Goal: Task Accomplishment & Management: Complete application form

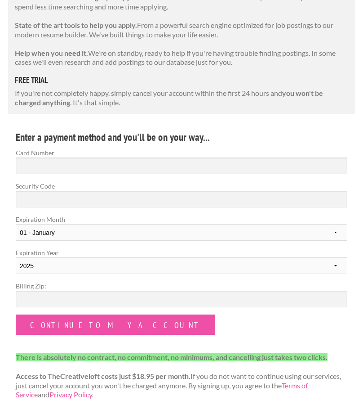
scroll to position [163, 0]
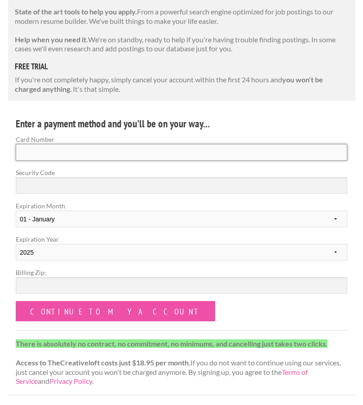
click at [171, 155] on input "Card Number" at bounding box center [182, 152] width 332 height 17
type input "5136 3800 0156 6514"
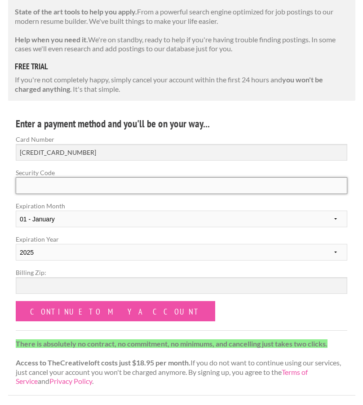
click at [49, 184] on input "Security Code" at bounding box center [182, 185] width 332 height 17
type input "056"
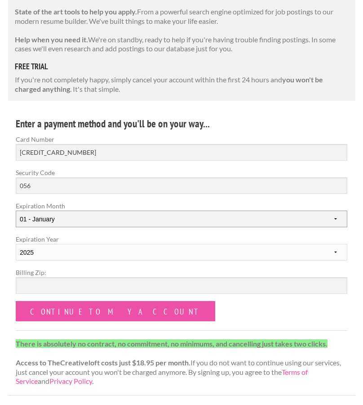
click at [41, 215] on select "01 - January 02 - February 03 - March 04 - April 05 - May 06 - June 07 - July 0…" at bounding box center [182, 218] width 332 height 17
select select "03"
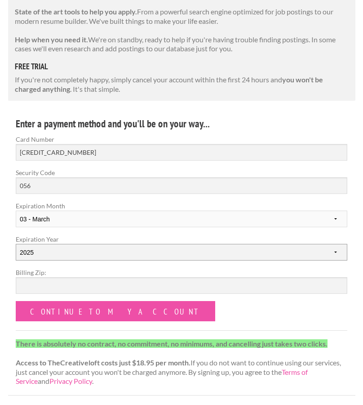
click at [39, 256] on select "2025 2026 2027 2028 2029 2030 2031 2032 2033 2034" at bounding box center [182, 252] width 332 height 17
select select "2028"
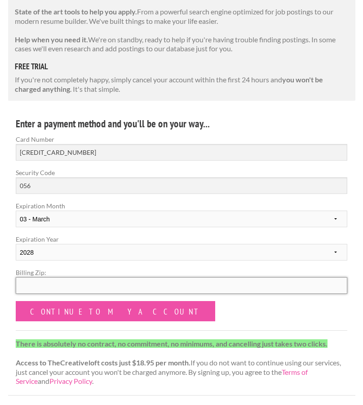
click at [44, 287] on input "Billing Zip:" at bounding box center [182, 285] width 332 height 17
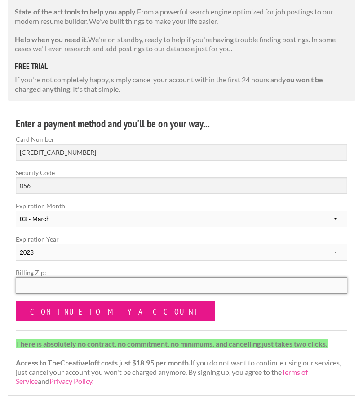
type input "99204"
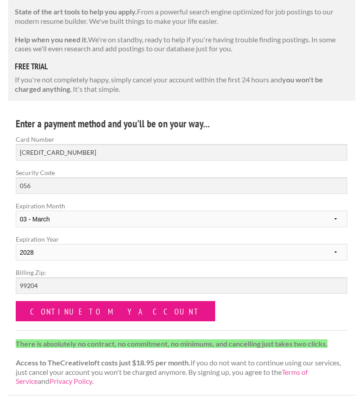
click at [70, 311] on input "Continue to my account" at bounding box center [116, 311] width 200 height 20
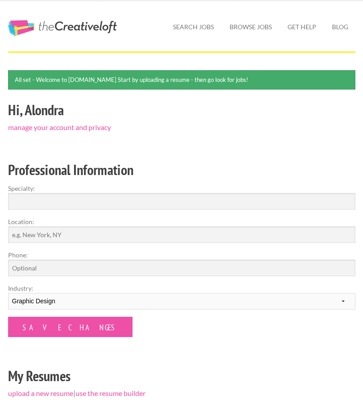
scroll to position [19, 0]
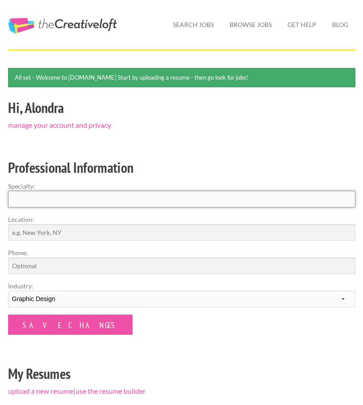
click at [134, 202] on input "Specialty:" at bounding box center [182, 199] width 348 height 17
click at [37, 197] on input "Specialty:" at bounding box center [182, 199] width 348 height 17
click at [40, 199] on input "Specialty:" at bounding box center [182, 199] width 348 height 17
click at [26, 202] on input "Specialty:" at bounding box center [182, 199] width 348 height 17
click at [28, 199] on input "Specialty:" at bounding box center [182, 199] width 348 height 17
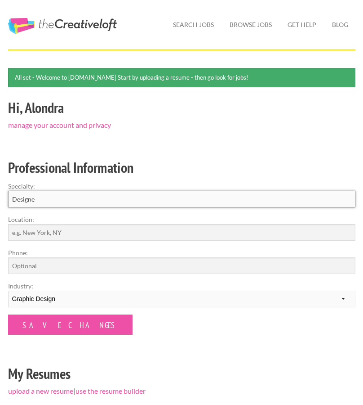
type input "Designer"
drag, startPoint x: 51, startPoint y: 201, endPoint x: 0, endPoint y: 201, distance: 51.3
click at [0, 201] on div "Hi, Alondra manage your account and privacy Professional Information Specialty:…" at bounding box center [181, 249] width 363 height 307
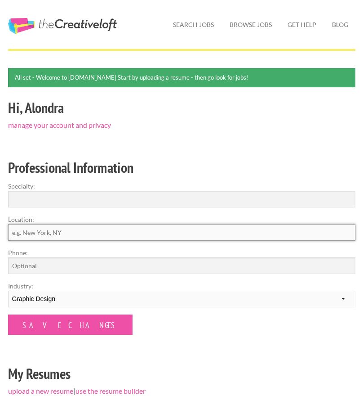
click at [37, 226] on input "Location:" at bounding box center [182, 232] width 348 height 17
type input "Spokane"
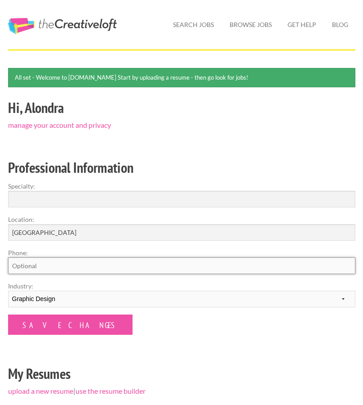
click at [26, 268] on input "Phone:" at bounding box center [182, 265] width 348 height 17
type input "5098080481"
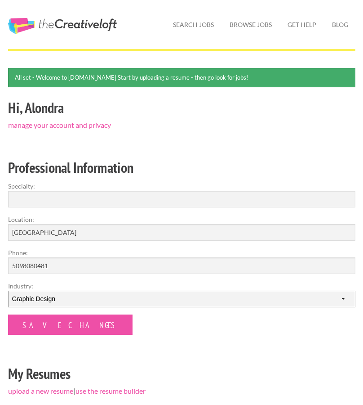
click at [63, 300] on select "--------- Fashion Interior Design Photography Event Planning Entertainment Musi…" at bounding box center [182, 299] width 348 height 17
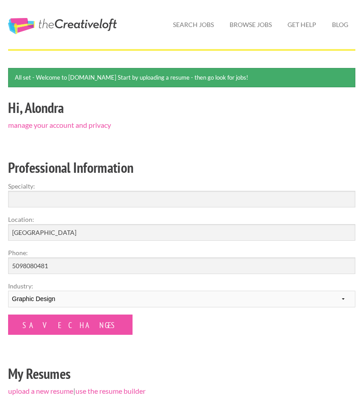
click at [75, 284] on label "Industry:" at bounding box center [182, 285] width 348 height 9
click at [75, 291] on select "--------- Fashion Interior Design Photography Event Planning Entertainment Musi…" at bounding box center [182, 299] width 348 height 17
click at [42, 200] on input "Specialty:" at bounding box center [182, 199] width 348 height 17
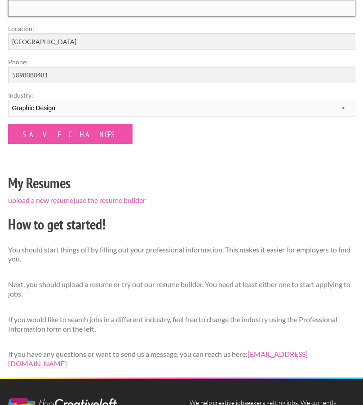
scroll to position [217, 0]
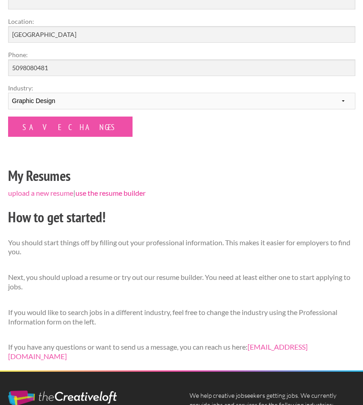
click at [100, 193] on link "use the resume builder" at bounding box center [111, 192] width 70 height 9
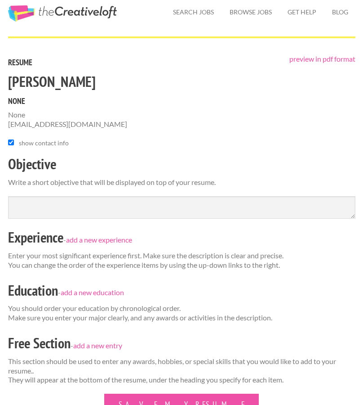
scroll to position [39, 0]
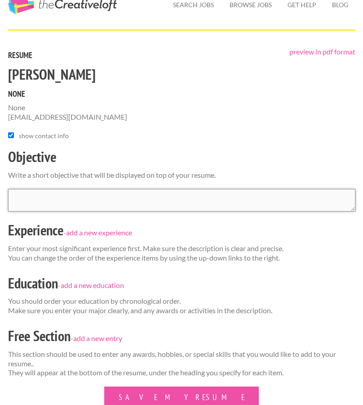
click at [93, 196] on textarea at bounding box center [182, 200] width 348 height 22
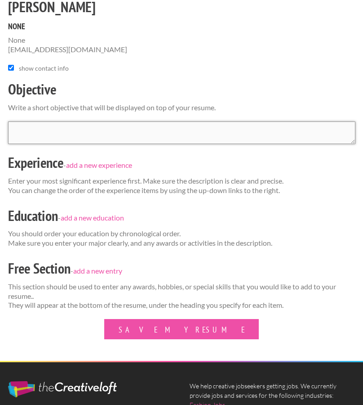
scroll to position [0, 0]
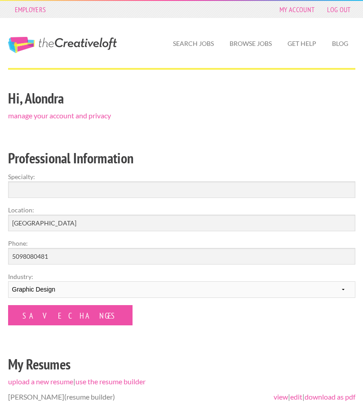
scroll to position [217, 0]
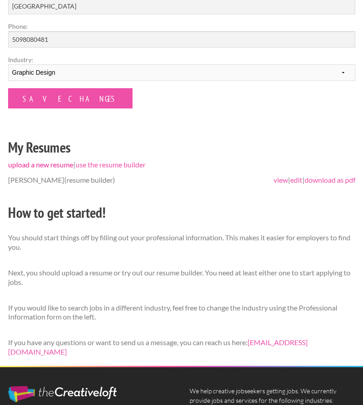
click at [54, 166] on link "upload a new resume" at bounding box center [40, 164] width 65 height 9
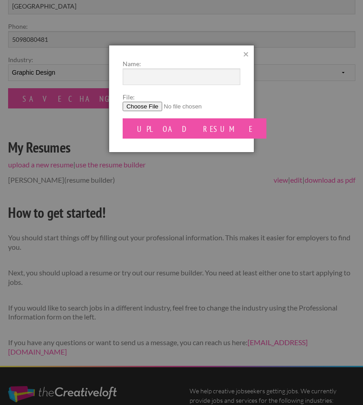
click at [150, 107] on input "File:" at bounding box center [181, 106] width 117 height 9
click at [152, 106] on input "File:" at bounding box center [181, 106] width 117 height 9
type input "C:\fakepath\AlondraRodriguez_Resume (9).pdf"
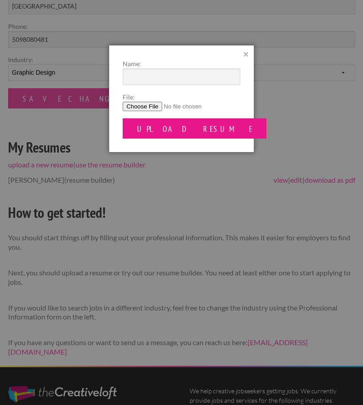
click at [163, 132] on input "Upload Resume" at bounding box center [195, 128] width 144 height 20
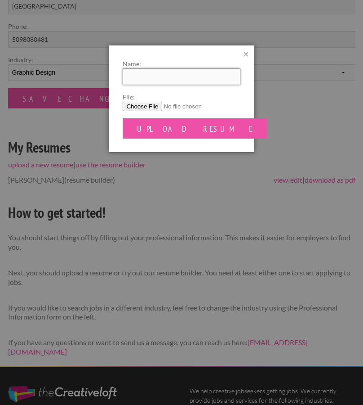
click at [152, 79] on input "Name:" at bounding box center [181, 76] width 117 height 17
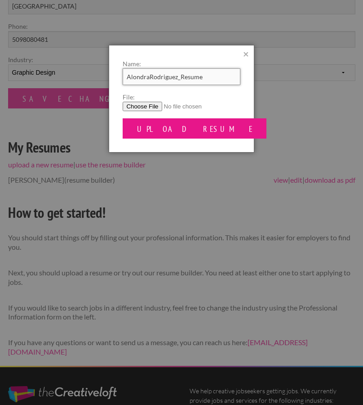
type input "AlondraRodriguez_Resume"
click at [178, 130] on input "Upload Resume" at bounding box center [195, 128] width 144 height 20
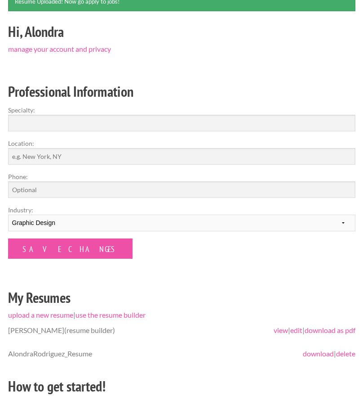
scroll to position [49, 0]
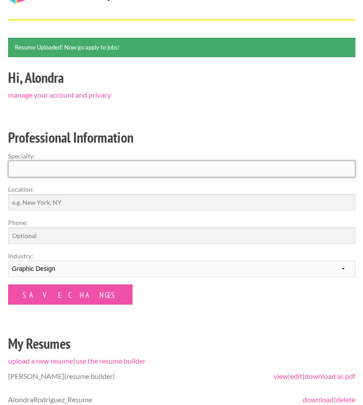
click at [57, 170] on input "Specialty:" at bounding box center [182, 169] width 348 height 17
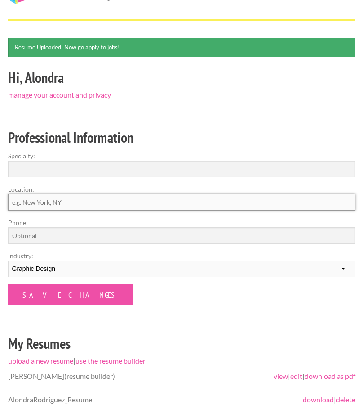
click at [55, 201] on input "Location:" at bounding box center [182, 202] width 348 height 17
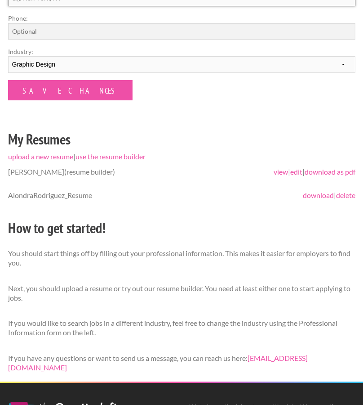
scroll to position [0, 0]
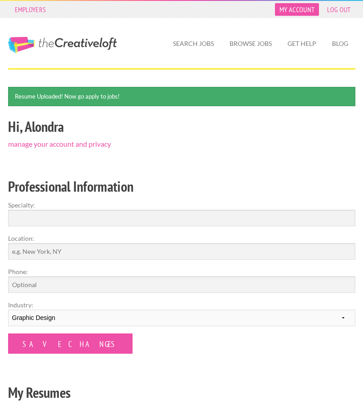
click at [285, 10] on link "My Account" at bounding box center [297, 9] width 44 height 13
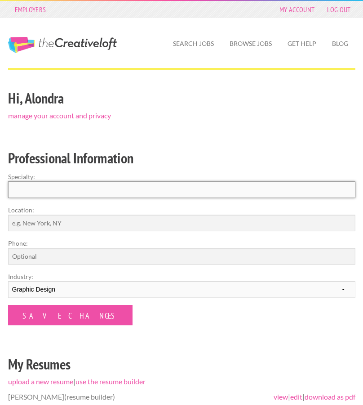
click at [129, 182] on input "Specialty:" at bounding box center [182, 189] width 348 height 17
type input "UI/UX & Graphic Designer"
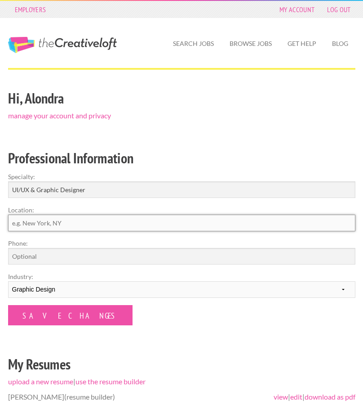
click at [86, 219] on input "Location:" at bounding box center [182, 223] width 348 height 17
type input "[GEOGRAPHIC_DATA]"
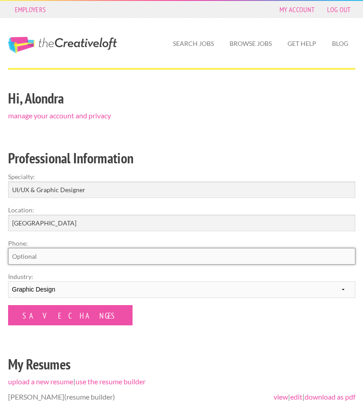
click at [27, 256] on input "Phone:" at bounding box center [182, 256] width 348 height 17
type input "5098080481"
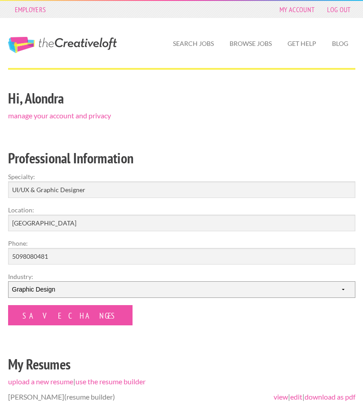
click at [74, 288] on select "--------- Fashion Interior Design Photography Event Planning Entertainment Musi…" at bounding box center [182, 289] width 348 height 17
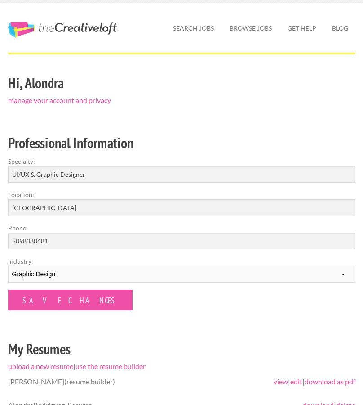
scroll to position [18, 0]
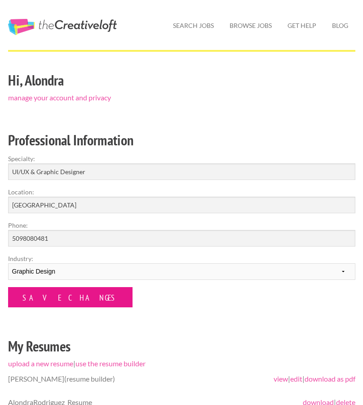
click at [67, 296] on input "Save Changes" at bounding box center [70, 297] width 125 height 20
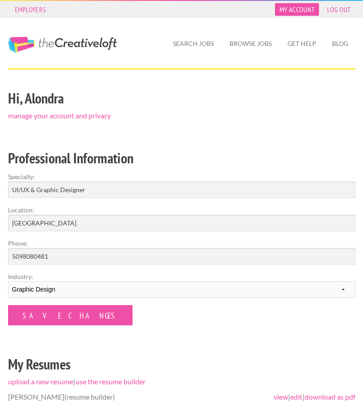
click at [301, 9] on link "My Account" at bounding box center [297, 9] width 44 height 13
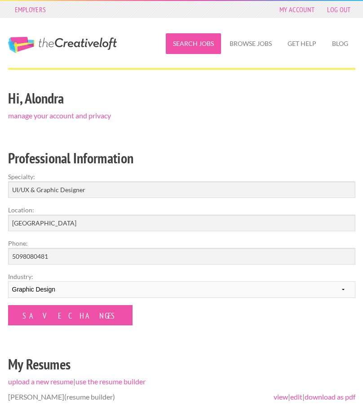
click at [190, 40] on link "Search Jobs" at bounding box center [193, 43] width 55 height 21
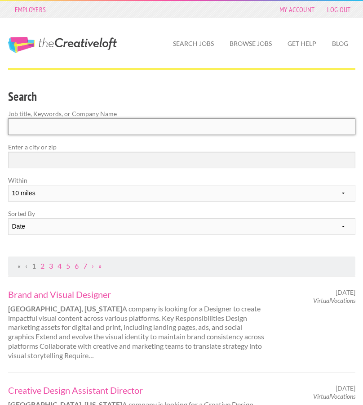
click at [49, 127] on input "Search" at bounding box center [182, 126] width 348 height 17
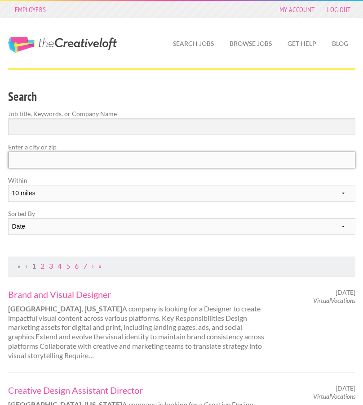
click at [46, 159] on input "text" at bounding box center [182, 160] width 348 height 17
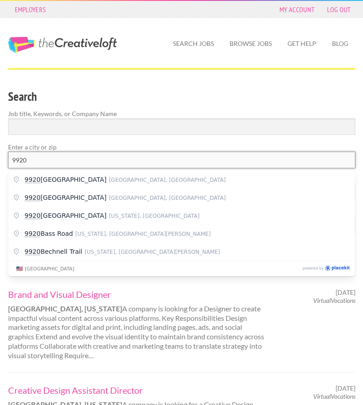
type input "99204"
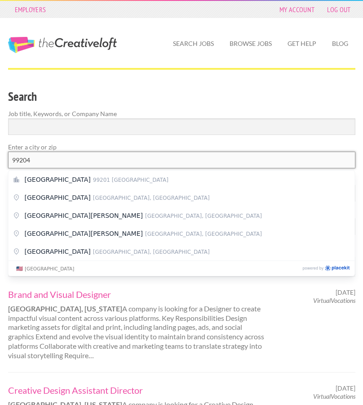
drag, startPoint x: 46, startPoint y: 160, endPoint x: 0, endPoint y: 160, distance: 46.3
click at [0, 160] on div "Enter a city or zip 99204" at bounding box center [181, 158] width 363 height 33
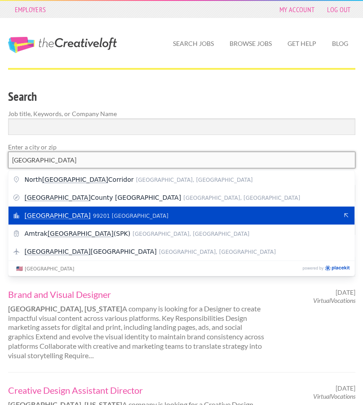
type input "[GEOGRAPHIC_DATA]"
click at [44, 221] on div "Spokane 99201 [GEOGRAPHIC_DATA]" at bounding box center [182, 215] width 347 height 18
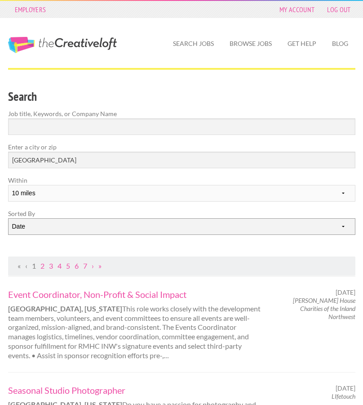
click at [47, 227] on select "Date Relevance" at bounding box center [182, 226] width 348 height 17
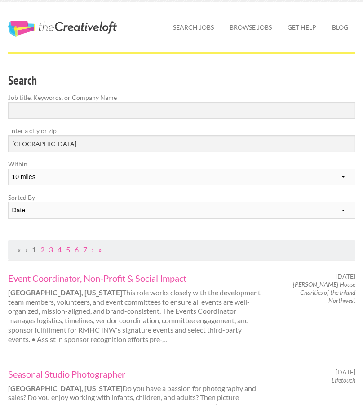
scroll to position [25, 0]
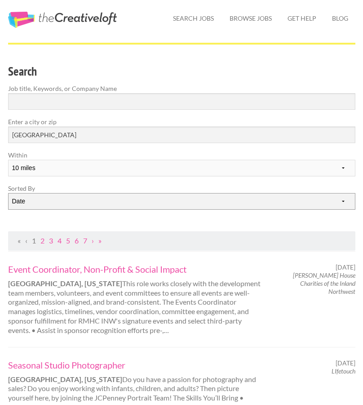
click at [46, 203] on select "Date Relevance" at bounding box center [182, 201] width 348 height 17
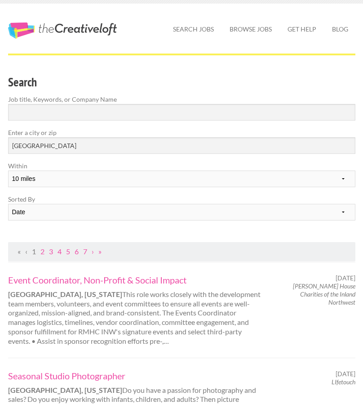
scroll to position [11, 0]
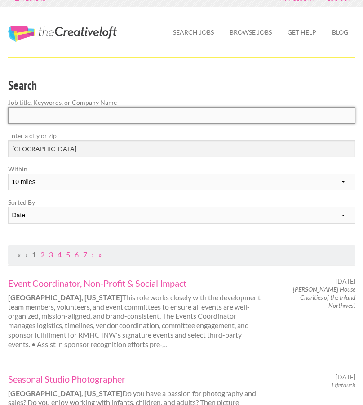
click at [76, 116] on input "Search" at bounding box center [182, 115] width 348 height 17
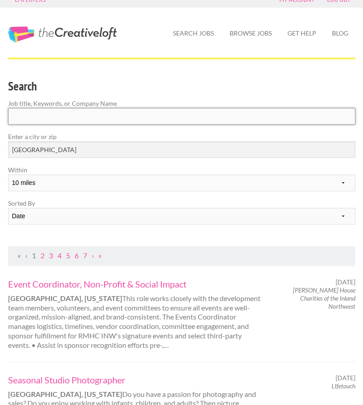
scroll to position [0, 0]
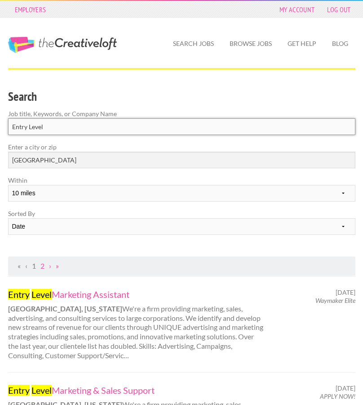
type input "Entry Level"
click button "submit" at bounding box center [0, 0] width 0 height 0
drag, startPoint x: 50, startPoint y: 125, endPoint x: 9, endPoint y: 125, distance: 40.9
click at [9, 125] on input "Entry Level" at bounding box center [182, 126] width 348 height 17
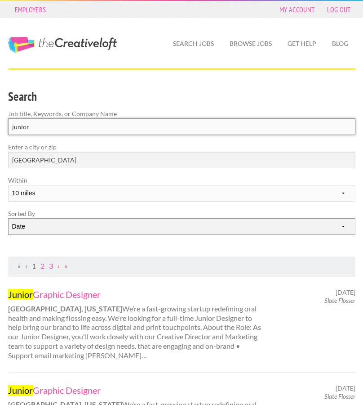
type input "junior"
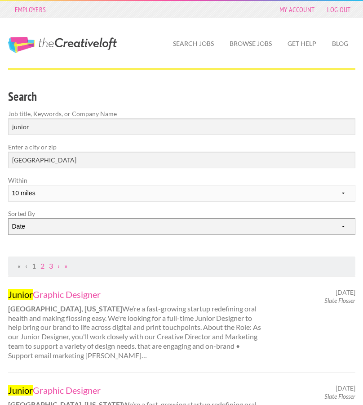
click at [62, 226] on select "Date Relevance" at bounding box center [182, 226] width 348 height 17
select select "jobs"
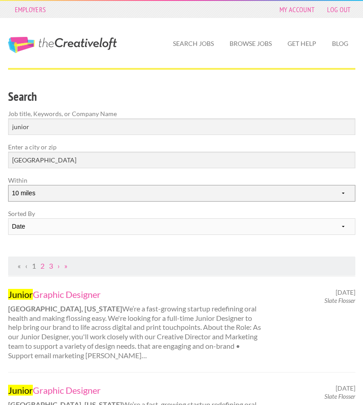
click at [40, 191] on select "10 miles 20 miles 50 miles 100 miles 200 miles 300 miles 400 miles 500 miles" at bounding box center [182, 193] width 348 height 17
click at [30, 193] on select "10 miles 20 miles 50 miles 100 miles 200 miles 300 miles 400 miles 500 miles" at bounding box center [182, 193] width 348 height 17
select select "50"
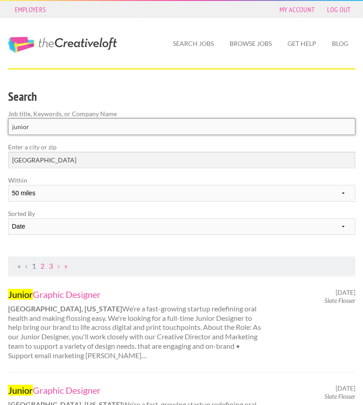
click at [51, 123] on input "junior" at bounding box center [182, 126] width 348 height 17
drag, startPoint x: 48, startPoint y: 123, endPoint x: 0, endPoint y: 122, distance: 48.1
click at [0, 122] on div "Search Job title, Keywords, or Company Name junior" at bounding box center [181, 114] width 363 height 55
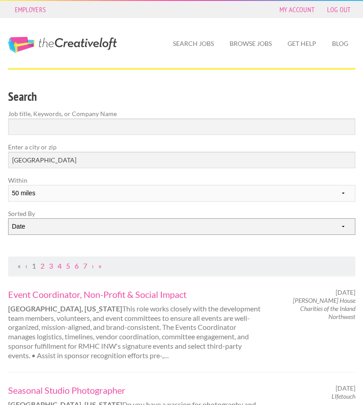
click at [55, 224] on select "Date Relevance" at bounding box center [182, 226] width 348 height 17
select select "jobs"
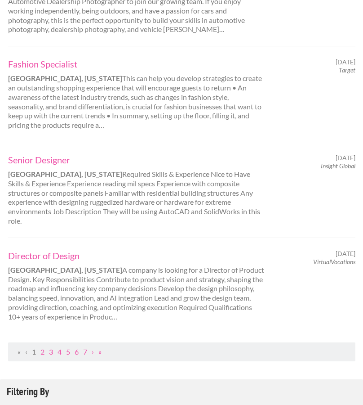
scroll to position [1003, 0]
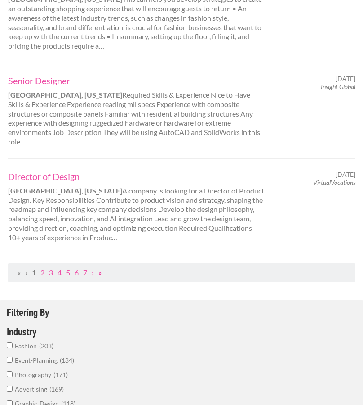
click at [100, 268] on link "»" at bounding box center [100, 272] width 3 height 9
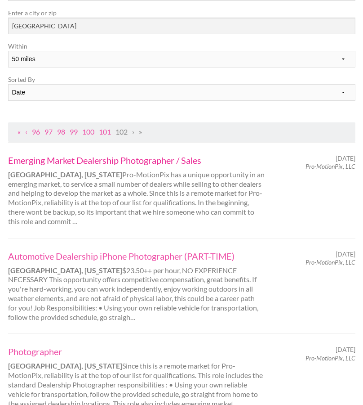
scroll to position [137, 0]
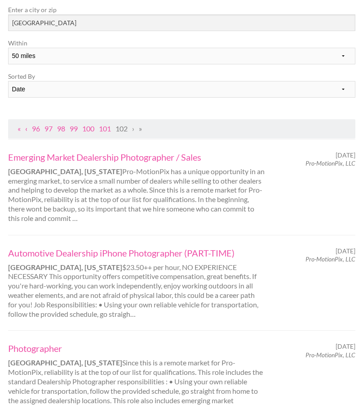
click at [26, 129] on link "‹" at bounding box center [26, 128] width 2 height 9
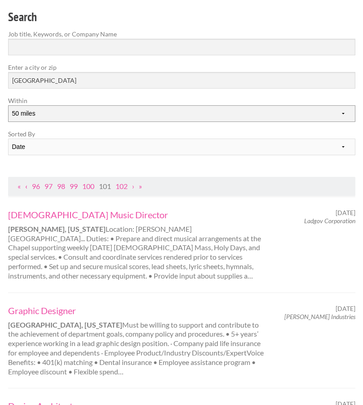
scroll to position [102, 0]
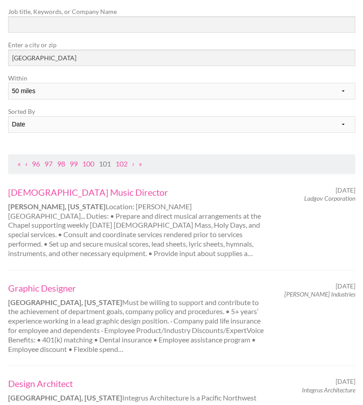
click at [26, 162] on link "‹" at bounding box center [26, 163] width 2 height 9
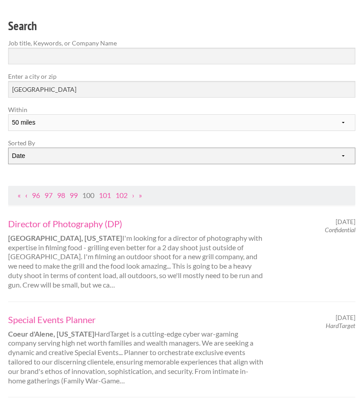
scroll to position [76, 0]
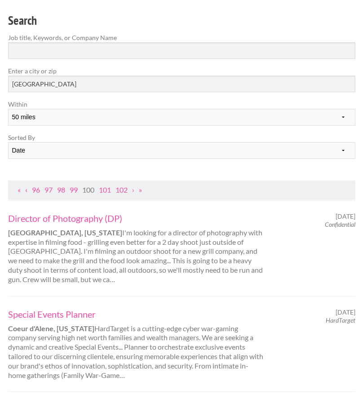
click at [27, 190] on link "‹" at bounding box center [26, 189] width 2 height 9
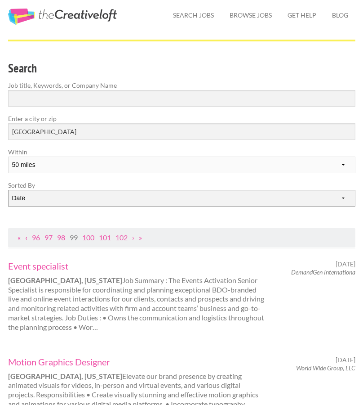
scroll to position [39, 0]
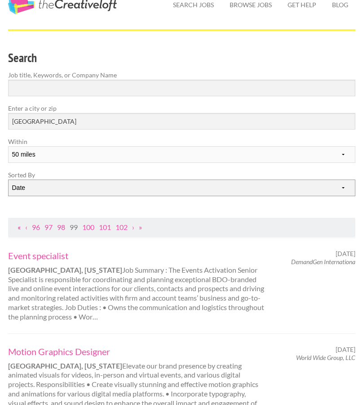
click at [20, 227] on link "«" at bounding box center [19, 227] width 3 height 9
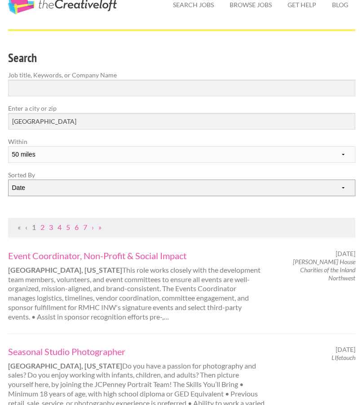
scroll to position [0, 0]
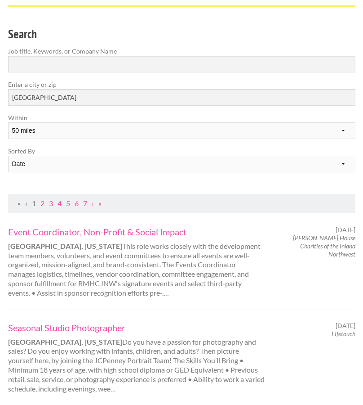
scroll to position [63, 0]
click at [102, 203] on link "»" at bounding box center [100, 202] width 3 height 9
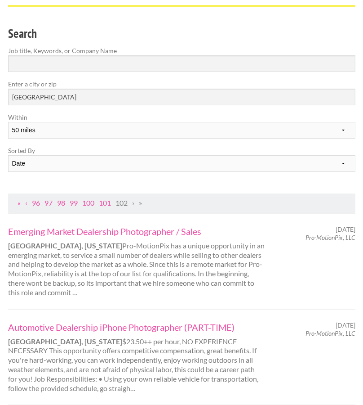
scroll to position [0, 0]
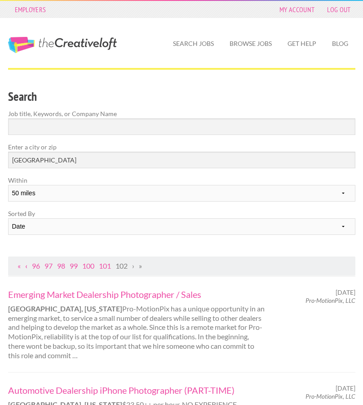
click at [25, 264] on link "‹" at bounding box center [26, 265] width 2 height 9
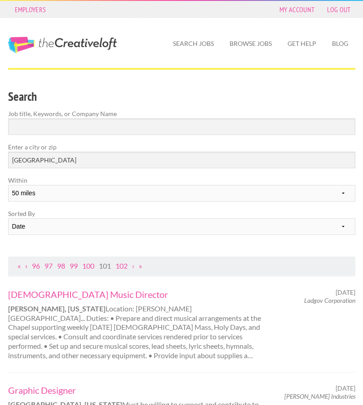
click at [25, 264] on link "‹" at bounding box center [26, 265] width 2 height 9
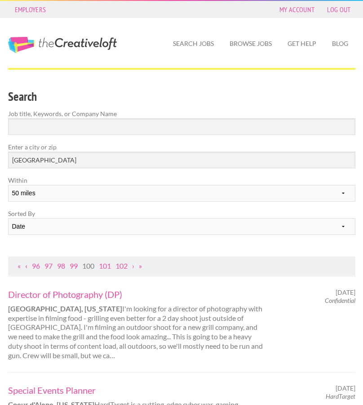
click at [25, 264] on link "‹" at bounding box center [26, 265] width 2 height 9
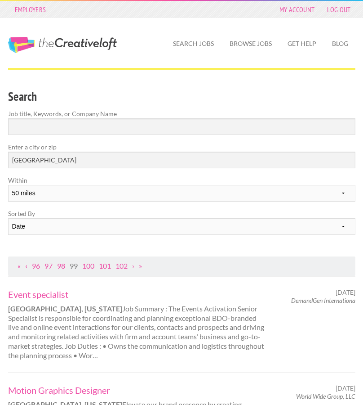
click at [25, 264] on link "‹" at bounding box center [26, 265] width 2 height 9
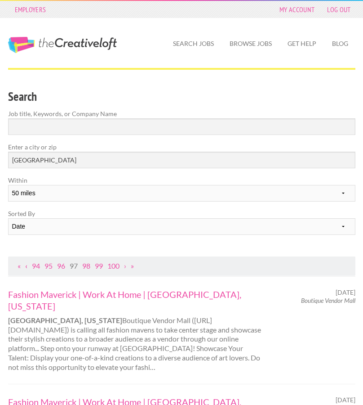
click at [25, 264] on link "‹" at bounding box center [26, 265] width 2 height 9
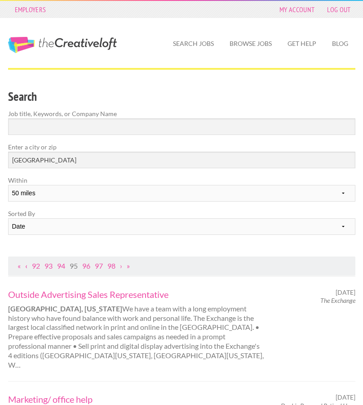
click at [25, 264] on link "‹" at bounding box center [26, 265] width 2 height 9
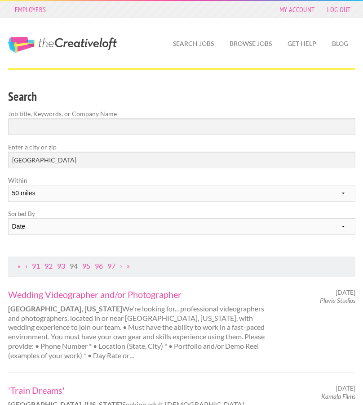
click at [25, 264] on link "‹" at bounding box center [26, 265] width 2 height 9
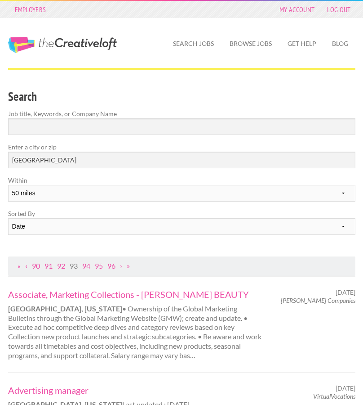
click at [25, 264] on link "‹" at bounding box center [26, 265] width 2 height 9
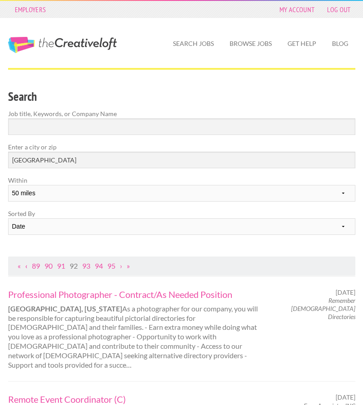
click at [25, 264] on link "‹" at bounding box center [26, 265] width 2 height 9
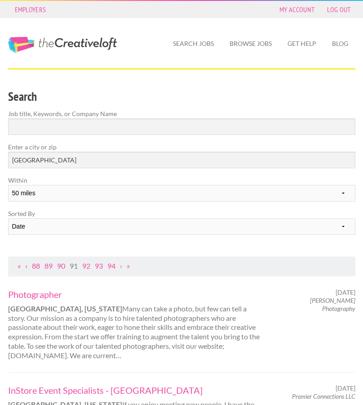
click at [25, 264] on link "‹" at bounding box center [26, 265] width 2 height 9
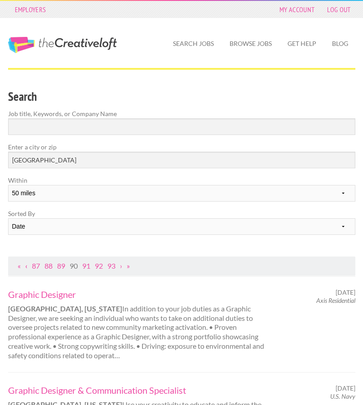
click at [25, 264] on link "‹" at bounding box center [26, 265] width 2 height 9
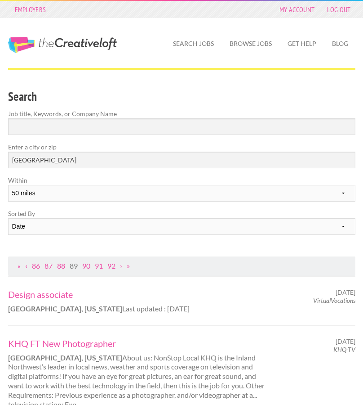
click at [25, 264] on link "‹" at bounding box center [26, 265] width 2 height 9
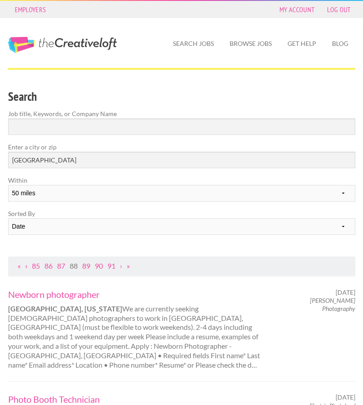
click at [25, 264] on link "‹" at bounding box center [26, 265] width 2 height 9
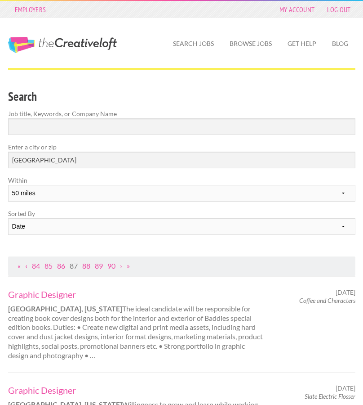
click at [25, 264] on link "‹" at bounding box center [26, 265] width 2 height 9
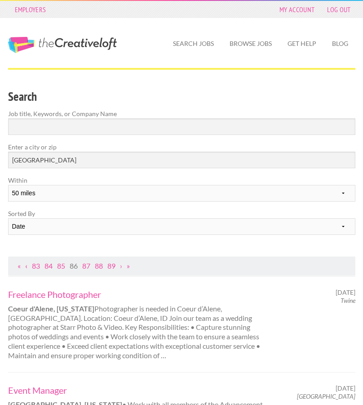
click at [25, 264] on link "‹" at bounding box center [26, 265] width 2 height 9
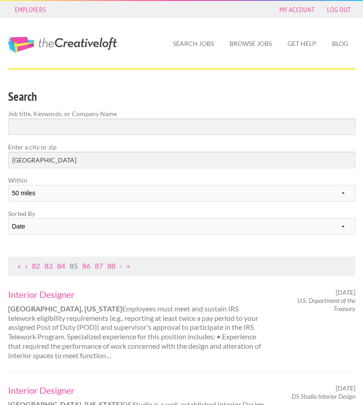
click at [25, 264] on link "‹" at bounding box center [26, 265] width 2 height 9
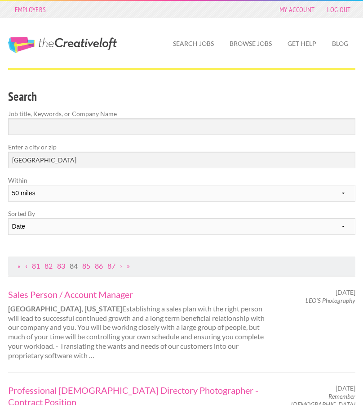
click at [25, 264] on link "‹" at bounding box center [26, 265] width 2 height 9
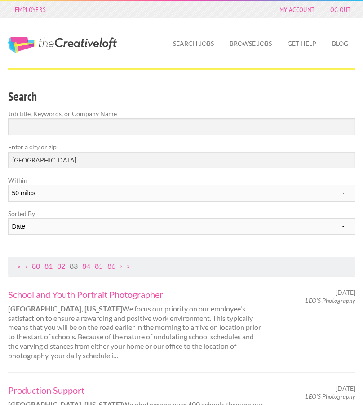
click at [121, 267] on ul "« ‹ 80 81 82 83 84 85 86 › »" at bounding box center [182, 265] width 338 height 9
click at [122, 267] on link "›" at bounding box center [121, 265] width 2 height 9
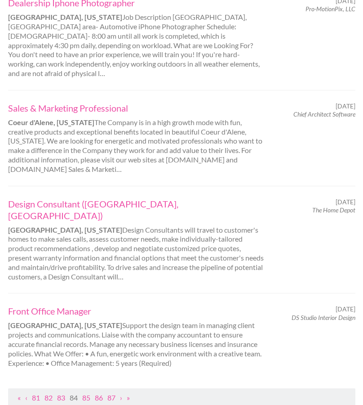
scroll to position [892, 0]
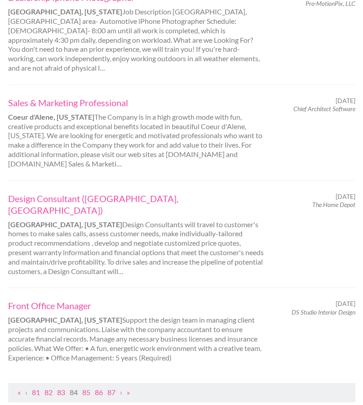
click at [101, 180] on div "Design Consultant (Spokane, WA) Spokane, Washington Design Consultants will tra…" at bounding box center [182, 233] width 348 height 107
click at [101, 193] on link "Design Consultant (Spokane, WA)" at bounding box center [136, 204] width 257 height 23
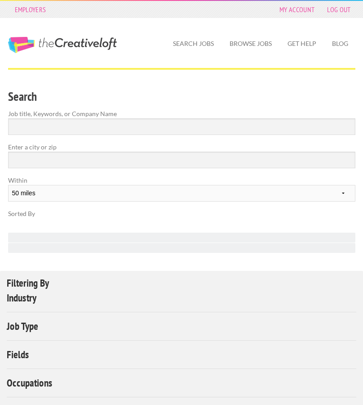
select select "50"
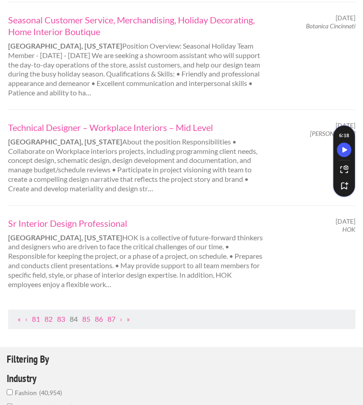
scroll to position [943, 0]
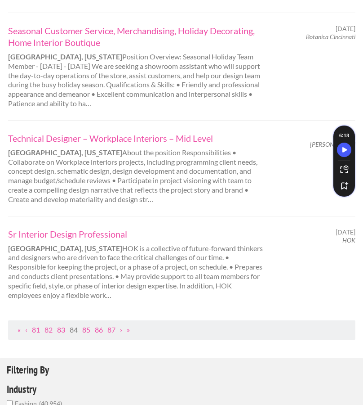
click at [122, 325] on link "›" at bounding box center [121, 329] width 2 height 9
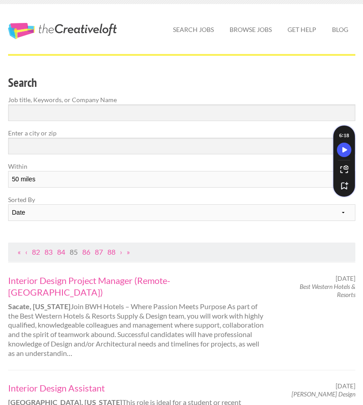
scroll to position [2, 0]
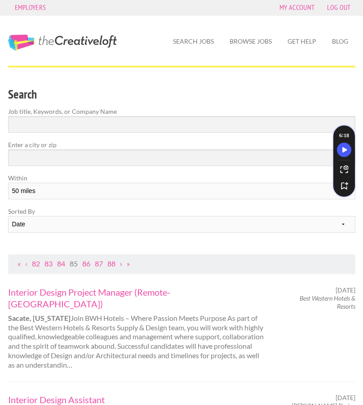
click at [121, 264] on link "›" at bounding box center [121, 263] width 2 height 9
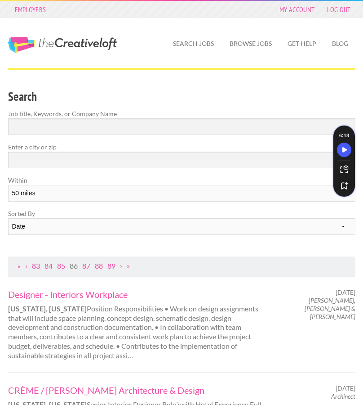
click at [122, 266] on link "›" at bounding box center [121, 265] width 2 height 9
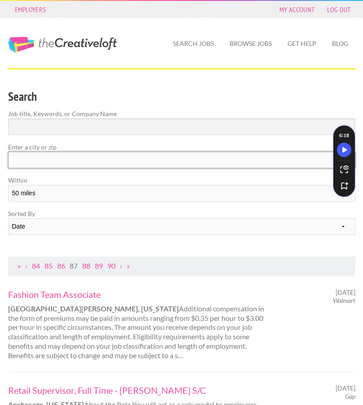
click at [54, 161] on input "text" at bounding box center [182, 160] width 348 height 17
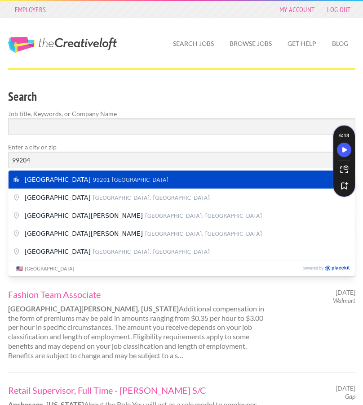
click at [93, 178] on span "99201 United States of America" at bounding box center [131, 180] width 76 height 6
type input "[GEOGRAPHIC_DATA]"
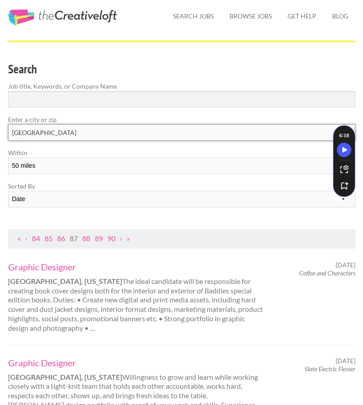
scroll to position [71, 0]
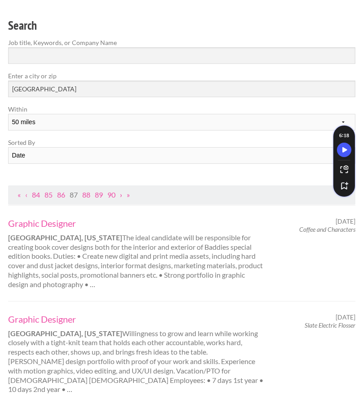
click at [122, 195] on link "›" at bounding box center [121, 194] width 2 height 9
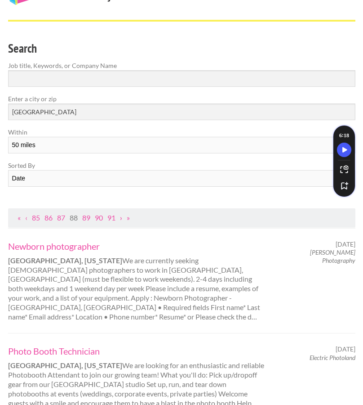
scroll to position [49, 0]
click at [26, 217] on link "‹" at bounding box center [26, 217] width 2 height 9
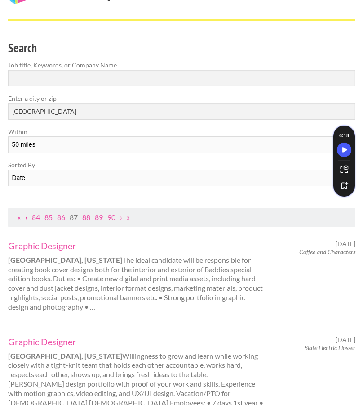
scroll to position [0, 0]
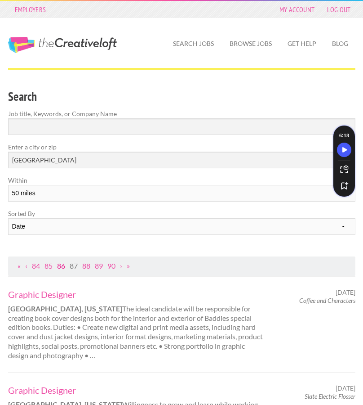
click at [62, 266] on link "86" at bounding box center [61, 265] width 8 height 9
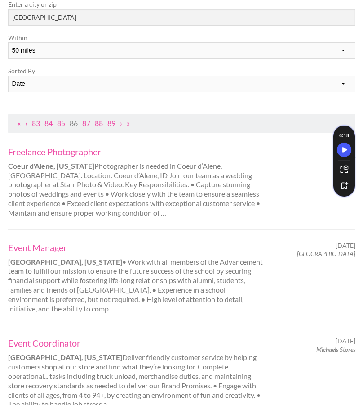
scroll to position [133, 0]
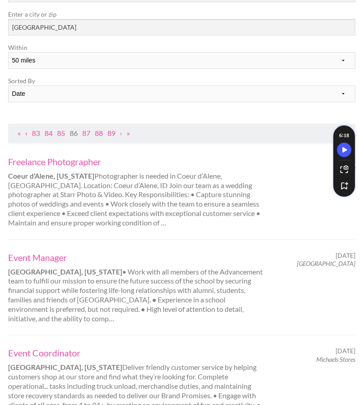
click at [26, 134] on link "‹" at bounding box center [26, 133] width 2 height 9
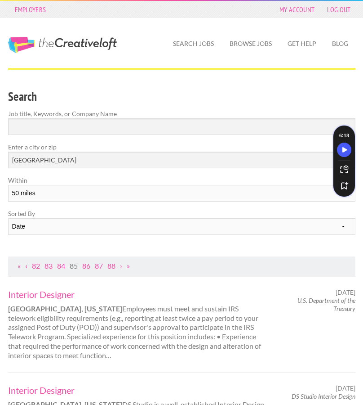
click at [27, 265] on link "‹" at bounding box center [26, 265] width 2 height 9
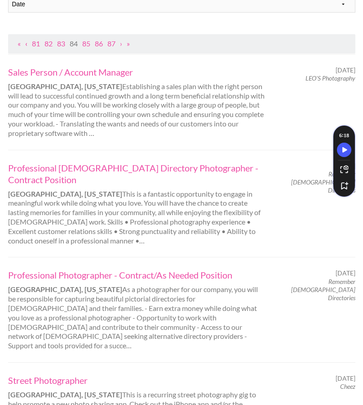
scroll to position [193, 0]
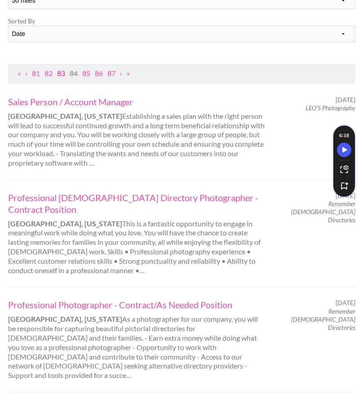
click at [63, 72] on link "83" at bounding box center [61, 73] width 8 height 9
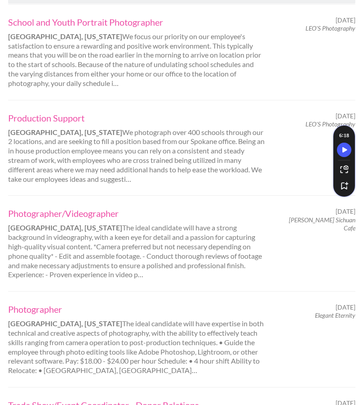
scroll to position [269, 0]
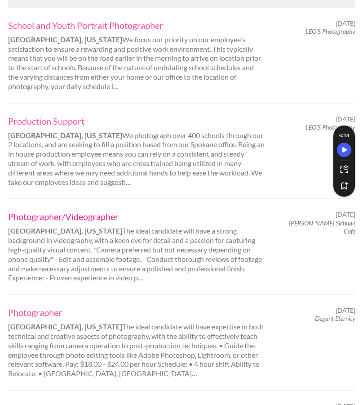
click at [82, 214] on link "Photographer/Videographer" at bounding box center [136, 216] width 257 height 12
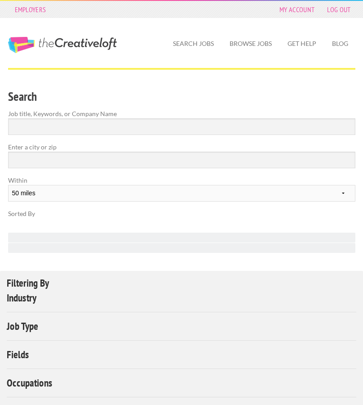
select select "50"
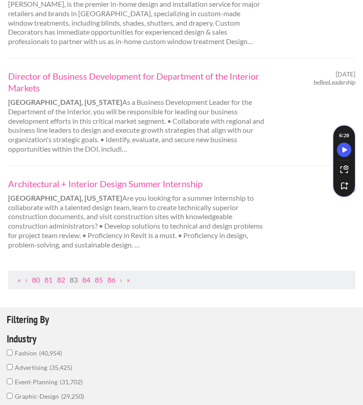
scroll to position [973, 0]
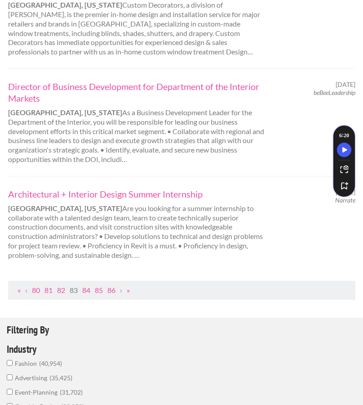
click at [24, 291] on ul "« ‹ 80 81 82 83 84 85 86 › »" at bounding box center [182, 290] width 338 height 9
click at [26, 291] on link "‹" at bounding box center [26, 290] width 2 height 9
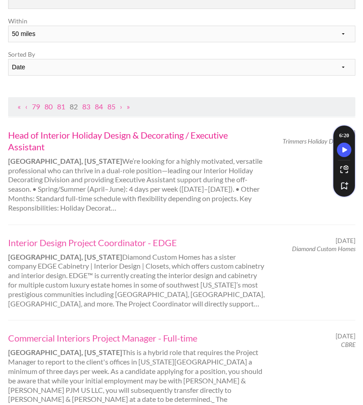
scroll to position [213, 0]
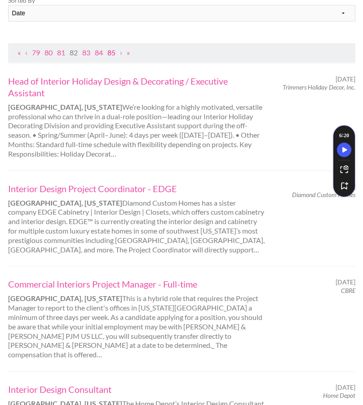
click at [111, 52] on link "85" at bounding box center [111, 52] width 8 height 9
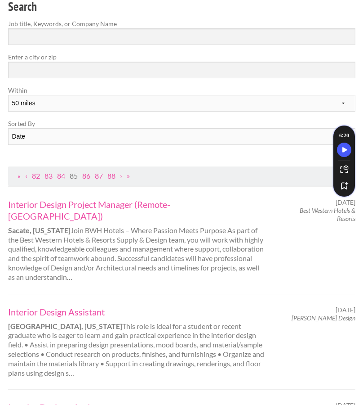
scroll to position [103, 0]
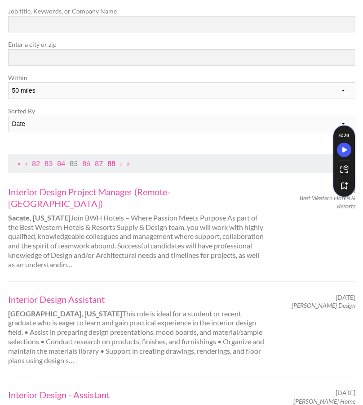
click at [114, 162] on link "88" at bounding box center [111, 163] width 8 height 9
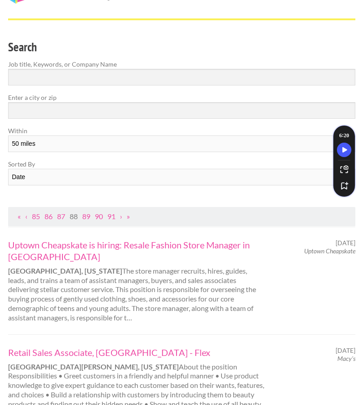
scroll to position [90, 0]
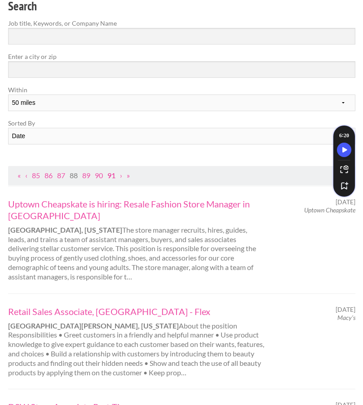
click at [112, 175] on link "91" at bounding box center [111, 175] width 8 height 9
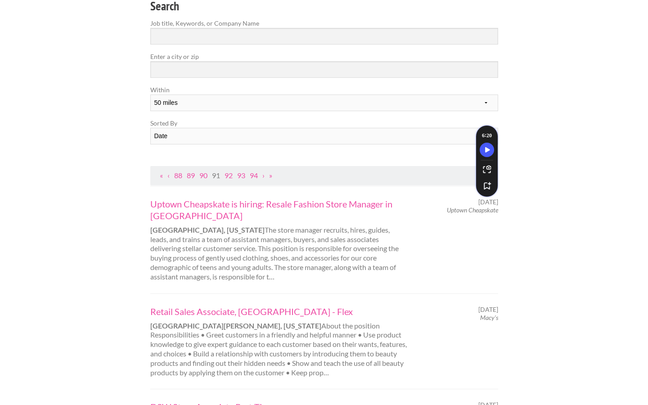
scroll to position [0, 0]
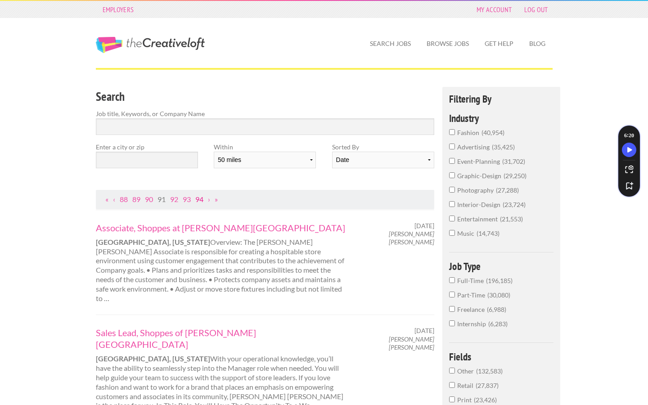
click at [202, 200] on link "94" at bounding box center [199, 199] width 8 height 9
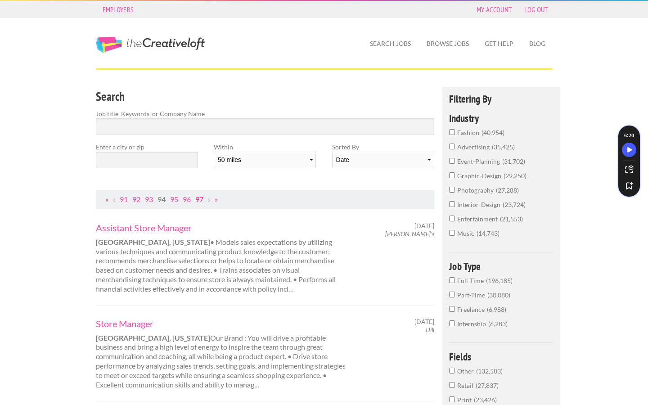
click at [202, 200] on link "97" at bounding box center [199, 199] width 8 height 9
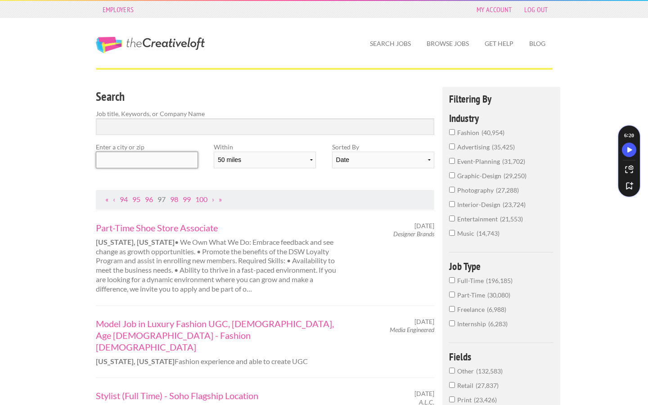
click at [161, 156] on input "text" at bounding box center [147, 160] width 102 height 17
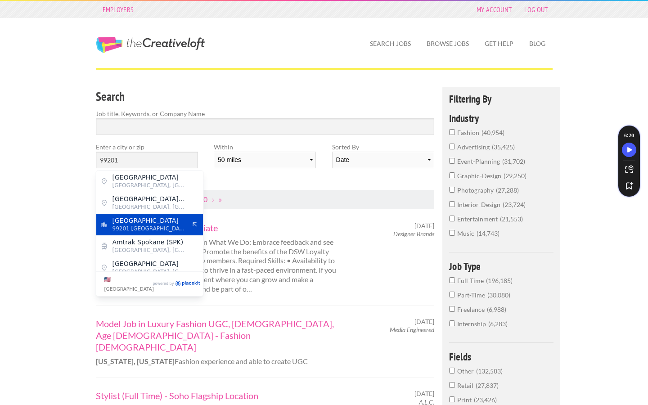
click at [141, 224] on span "99201 United States of America" at bounding box center [149, 228] width 74 height 8
type input "Spokane"
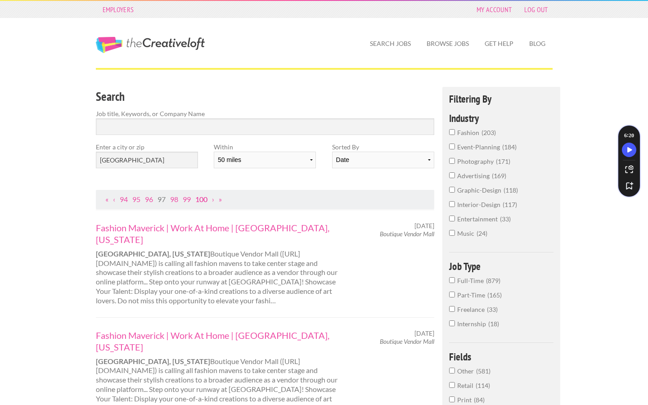
click at [203, 201] on link "100" at bounding box center [201, 199] width 12 height 9
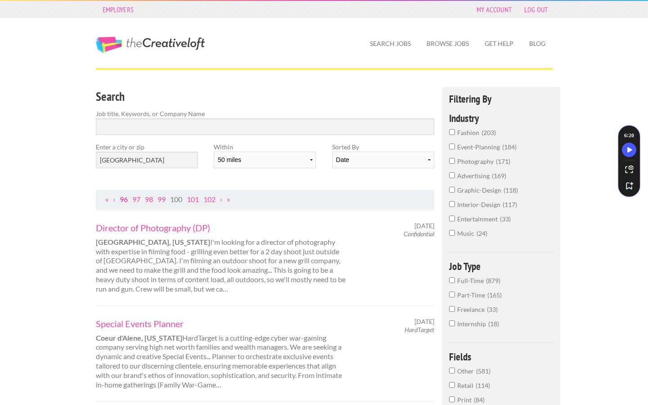
click at [124, 200] on link "96" at bounding box center [124, 199] width 8 height 9
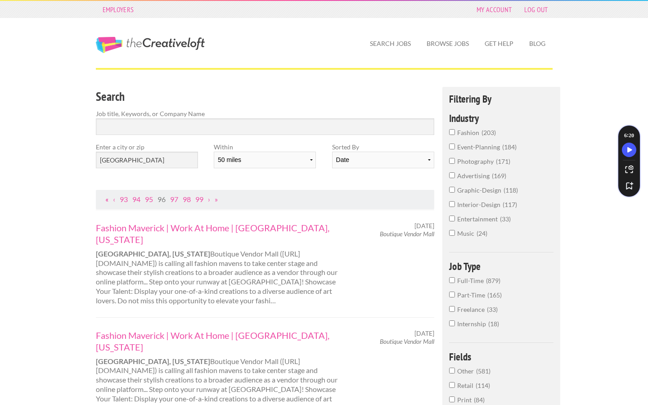
click at [107, 199] on link "«" at bounding box center [106, 199] width 3 height 9
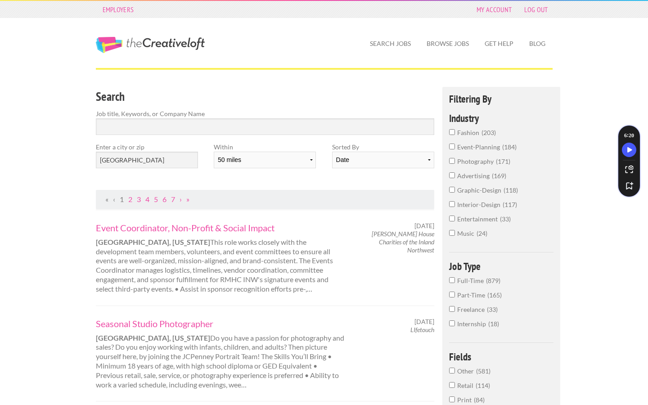
click at [107, 199] on span "«" at bounding box center [106, 199] width 3 height 9
click at [138, 199] on link "3" at bounding box center [139, 199] width 4 height 9
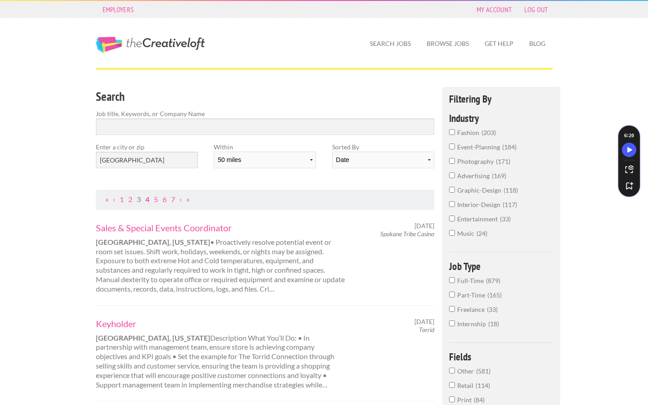
click at [148, 200] on link "4" at bounding box center [147, 199] width 4 height 9
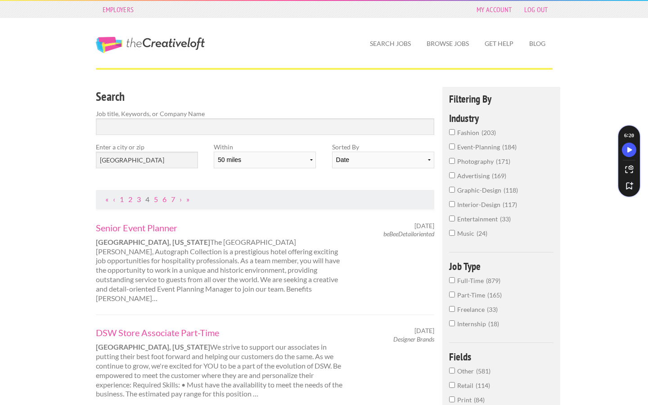
click at [363, 174] on input "advertising 169" at bounding box center [452, 175] width 6 height 6
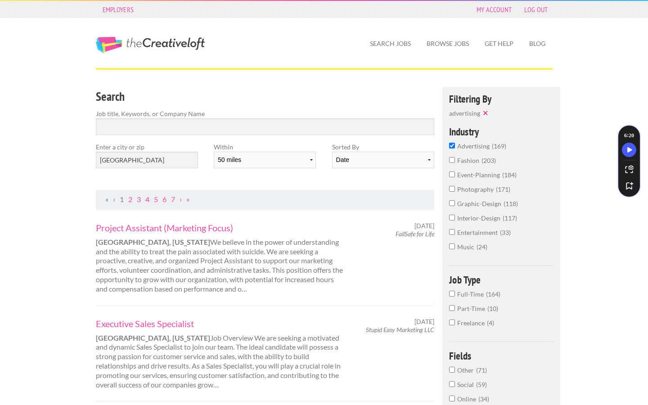
click at [363, 201] on label "graphic-design 118" at bounding box center [501, 206] width 105 height 14
click at [363, 201] on input "graphic-design 118" at bounding box center [452, 203] width 6 height 6
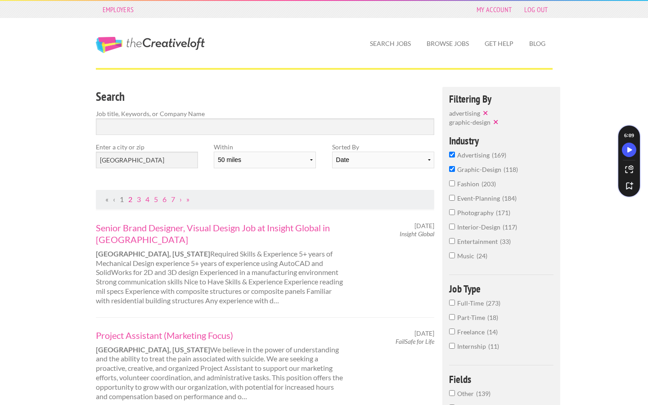
click at [130, 198] on link "2" at bounding box center [130, 199] width 4 height 9
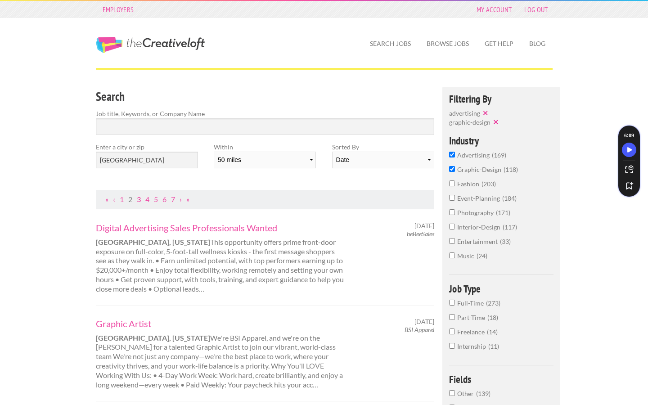
click at [139, 200] on link "3" at bounding box center [139, 199] width 4 height 9
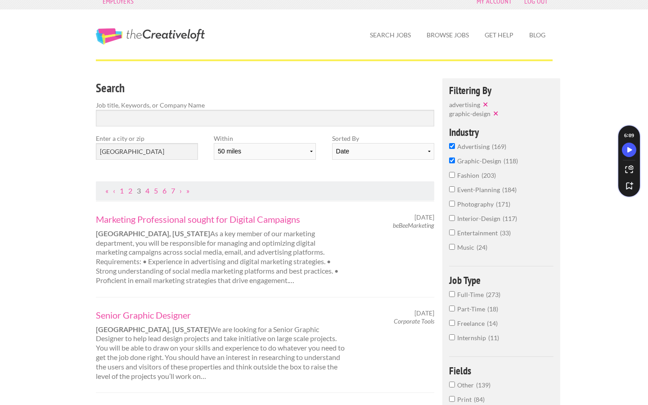
scroll to position [13, 0]
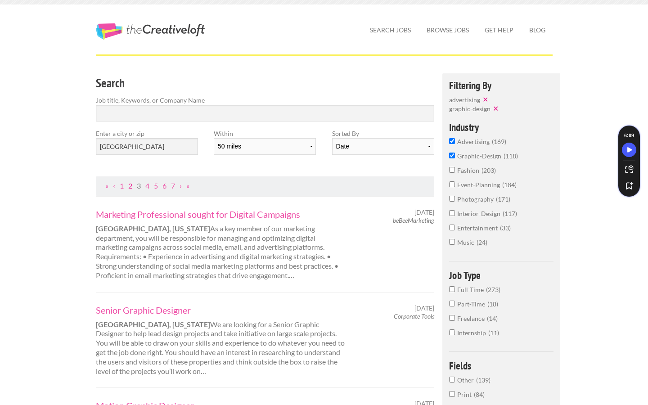
click at [130, 186] on link "2" at bounding box center [130, 185] width 4 height 9
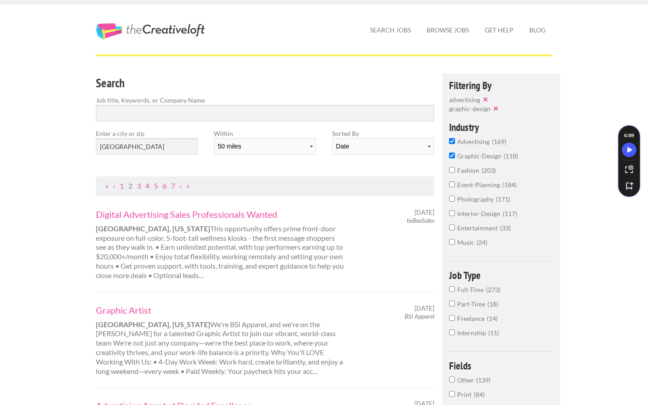
scroll to position [0, 0]
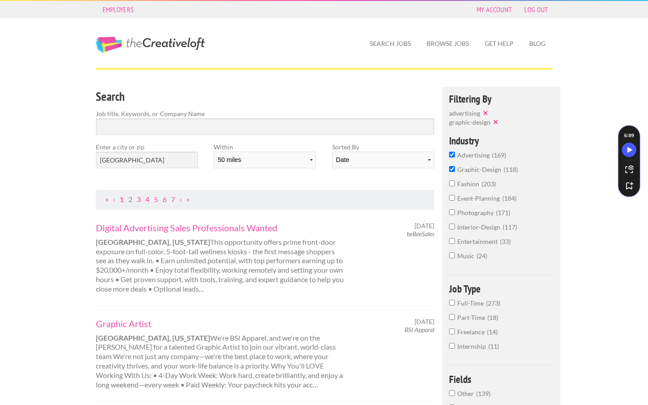
click at [121, 198] on link "1" at bounding box center [122, 199] width 4 height 9
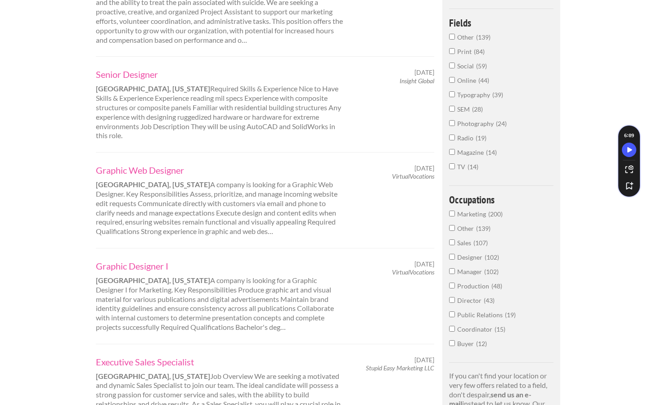
scroll to position [357, 0]
click at [165, 168] on link "Graphic Web Designer" at bounding box center [221, 169] width 250 height 12
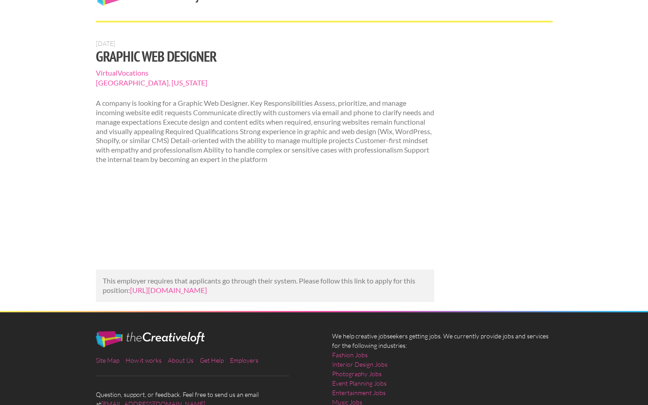
scroll to position [48, 0]
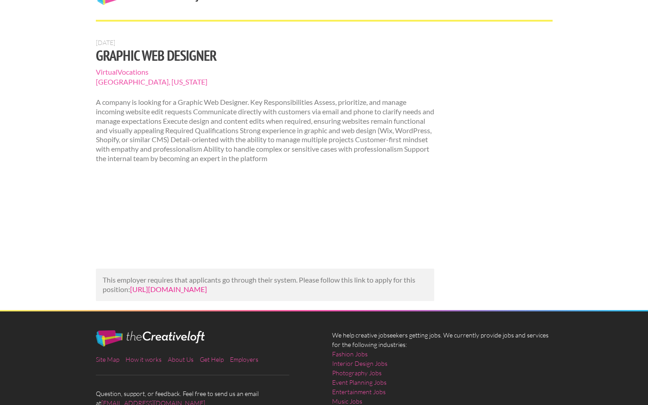
click at [181, 289] on link "[URL][DOMAIN_NAME]" at bounding box center [168, 289] width 77 height 9
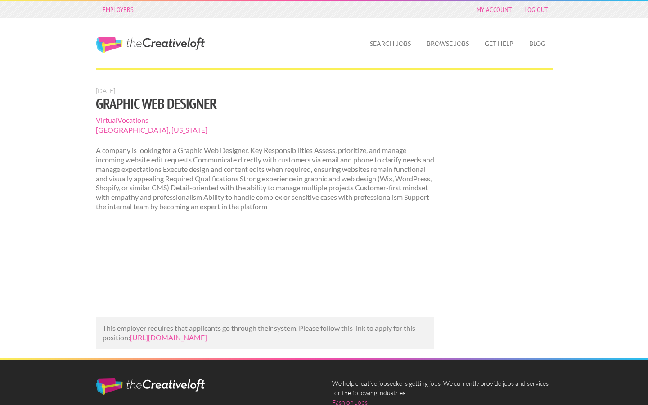
scroll to position [48, 0]
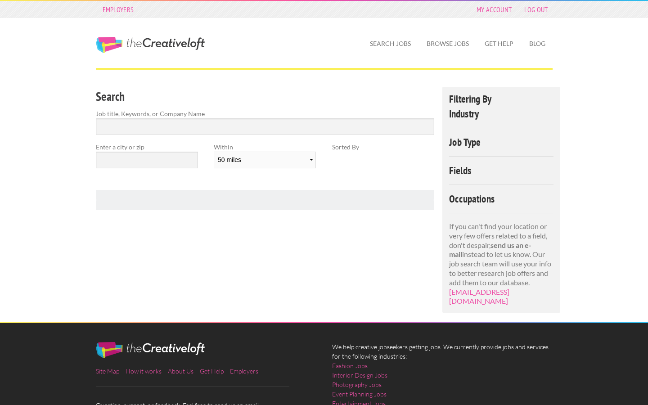
select select "50"
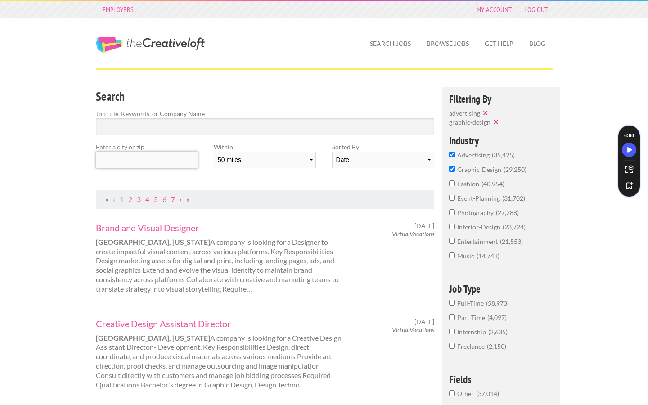
click at [130, 161] on input "text" at bounding box center [147, 160] width 102 height 17
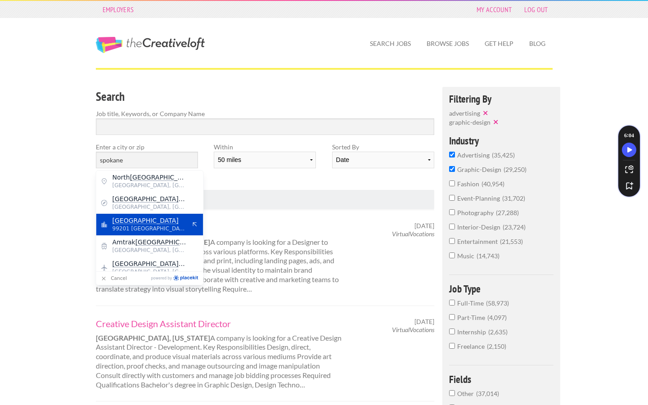
click at [142, 219] on span "Spokane" at bounding box center [149, 220] width 74 height 8
type input "Spokane"
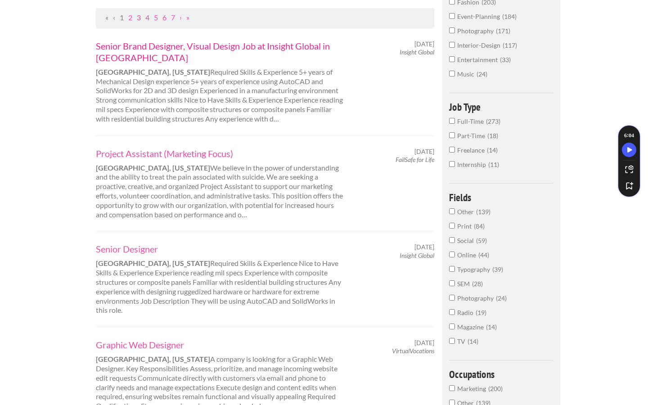
scroll to position [183, 0]
click at [181, 153] on link "Project Assistant (Marketing Focus)" at bounding box center [221, 153] width 250 height 12
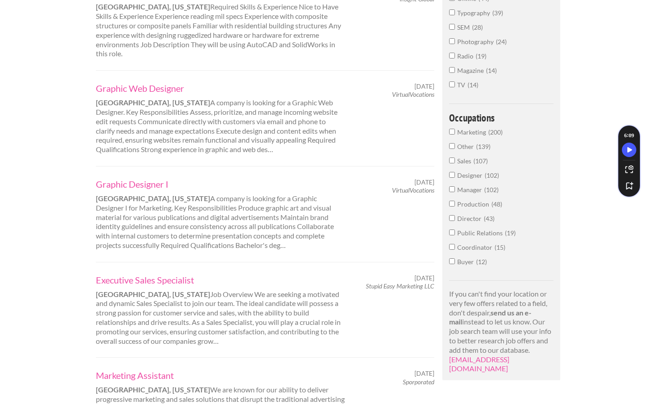
scroll to position [439, 0]
click at [143, 181] on link "Graphic Designer I" at bounding box center [221, 183] width 250 height 12
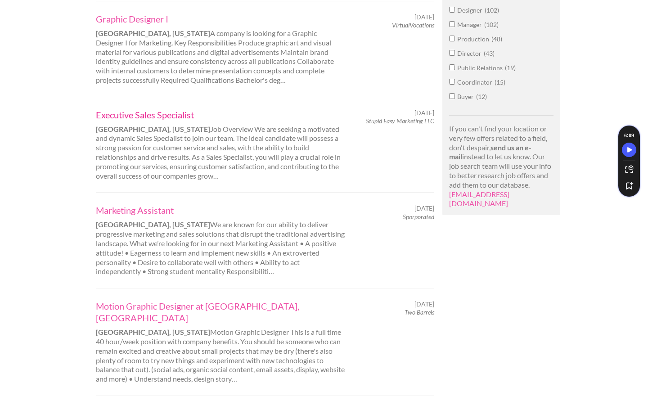
scroll to position [606, 0]
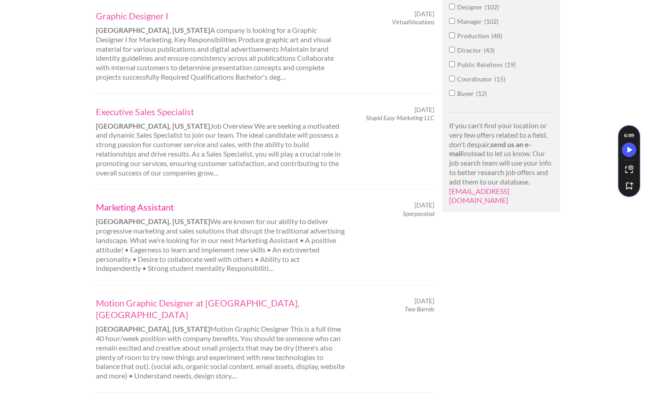
click at [138, 204] on link "Marketing Assistant" at bounding box center [221, 207] width 250 height 12
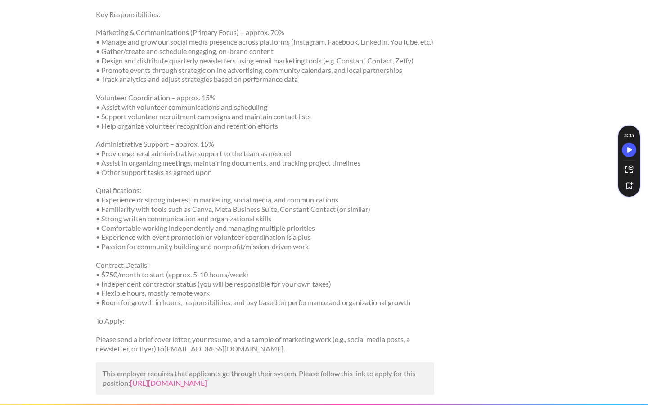
scroll to position [560, 0]
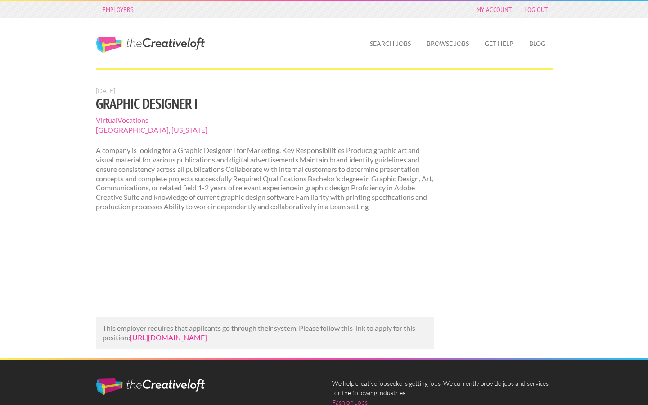
click at [180, 341] on link "[URL][DOMAIN_NAME]" at bounding box center [168, 337] width 77 height 9
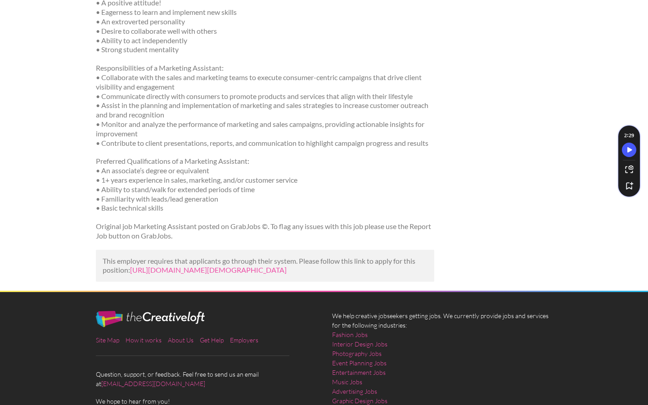
scroll to position [269, 0]
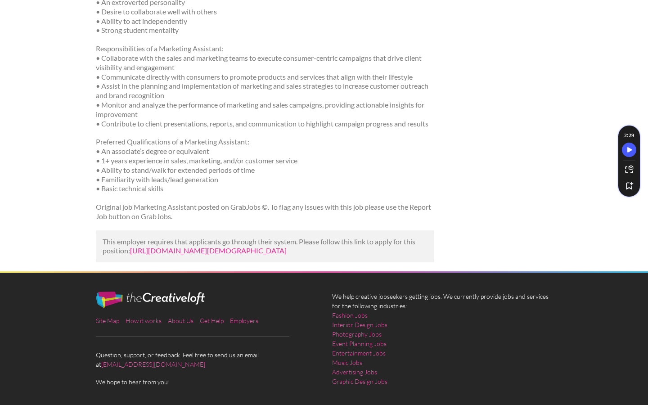
click at [162, 255] on link "[URL][DOMAIN_NAME][DEMOGRAPHIC_DATA]" at bounding box center [208, 250] width 157 height 9
